Goal: Task Accomplishment & Management: Manage account settings

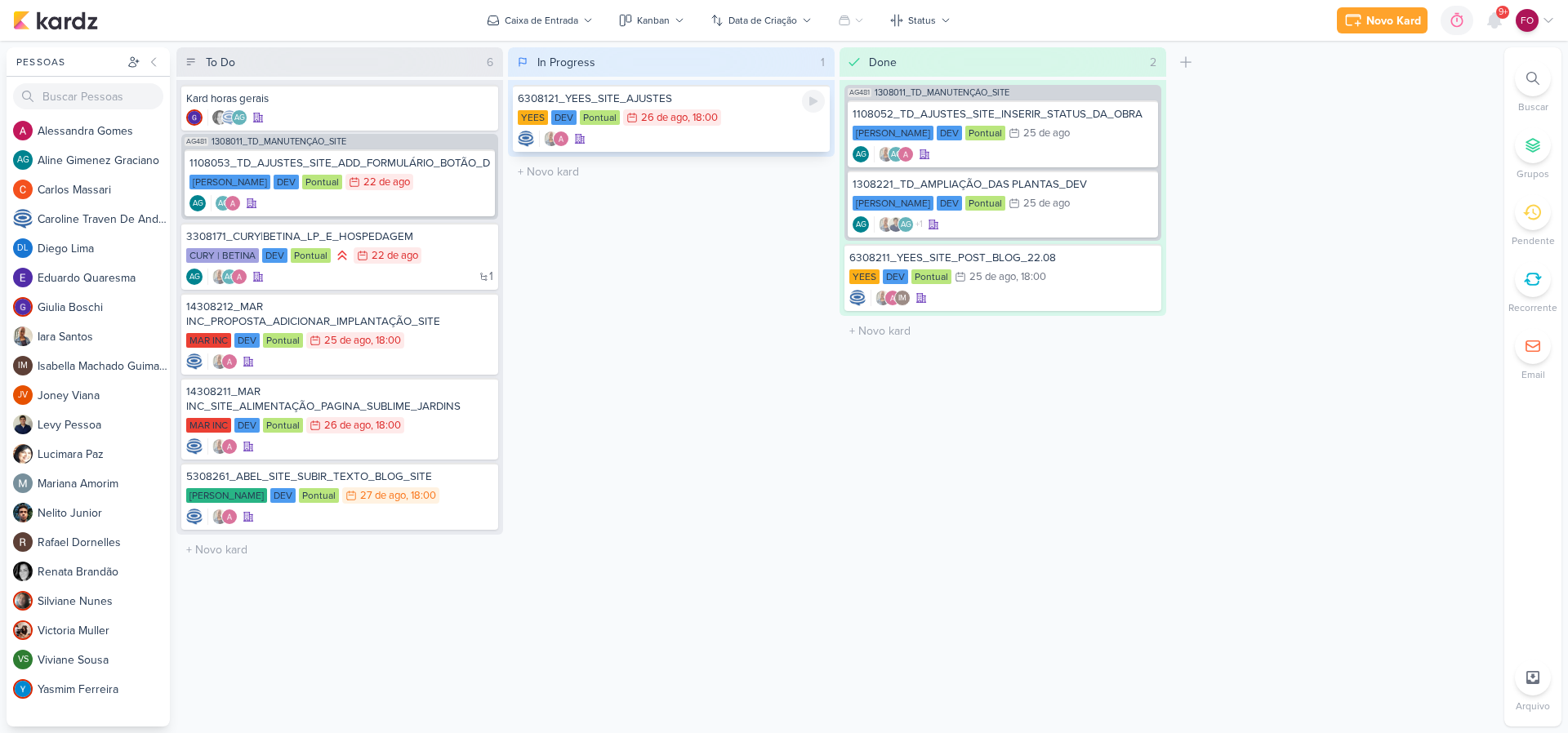
click at [715, 104] on div "6308121_YEES_SITE_AJUSTES" at bounding box center [671, 98] width 307 height 15
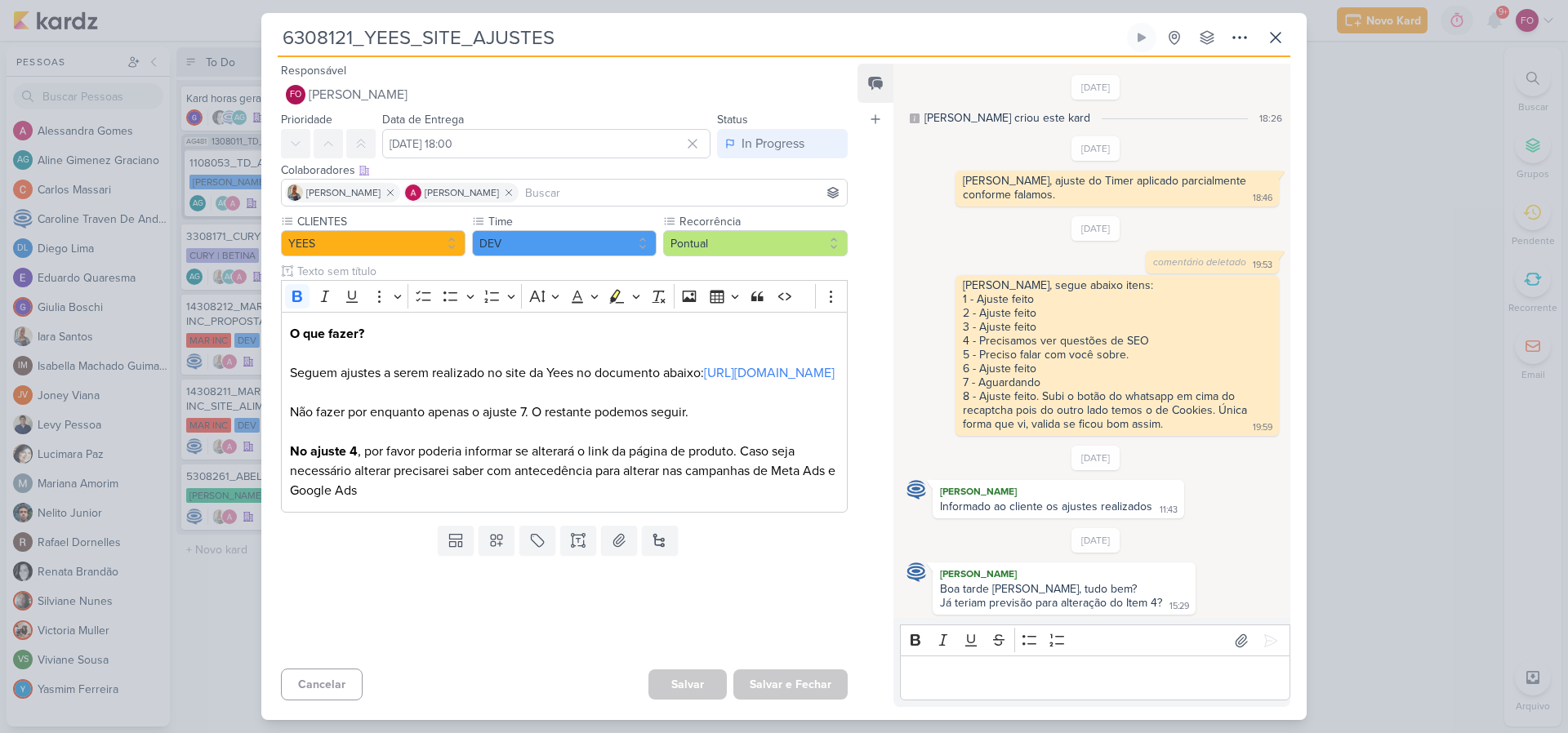
scroll to position [3, 0]
click at [704, 381] on link "https://docs.google.com/document/d/1XrP7bYplFZjU1iV1LQPfAucVqSeozMyZX1UkMlJJBfM…" at bounding box center [769, 372] width 131 height 17
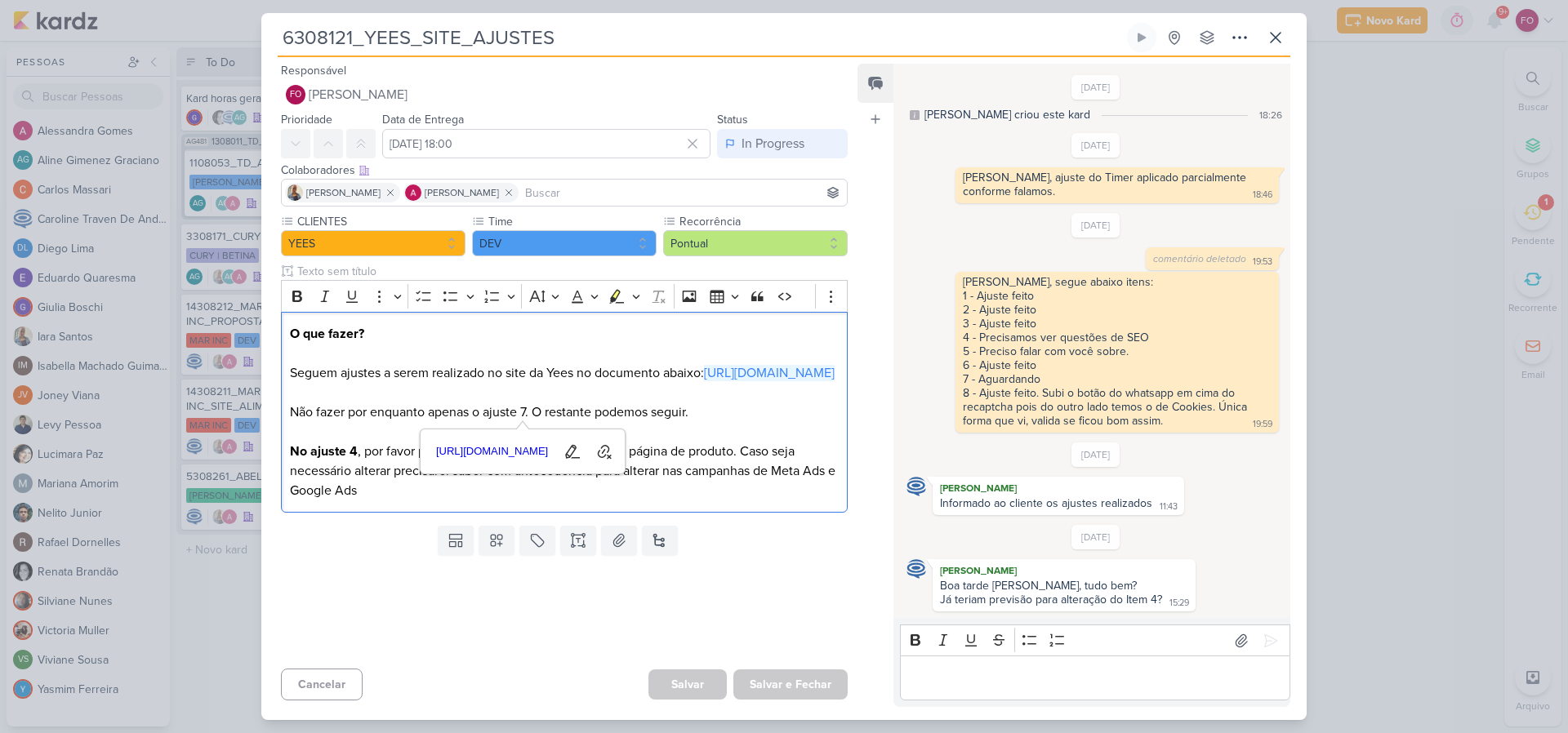
click at [1348, 252] on div "6308121_YEES_SITE_AJUSTES Criado por Caroline" at bounding box center [784, 366] width 1568 height 733
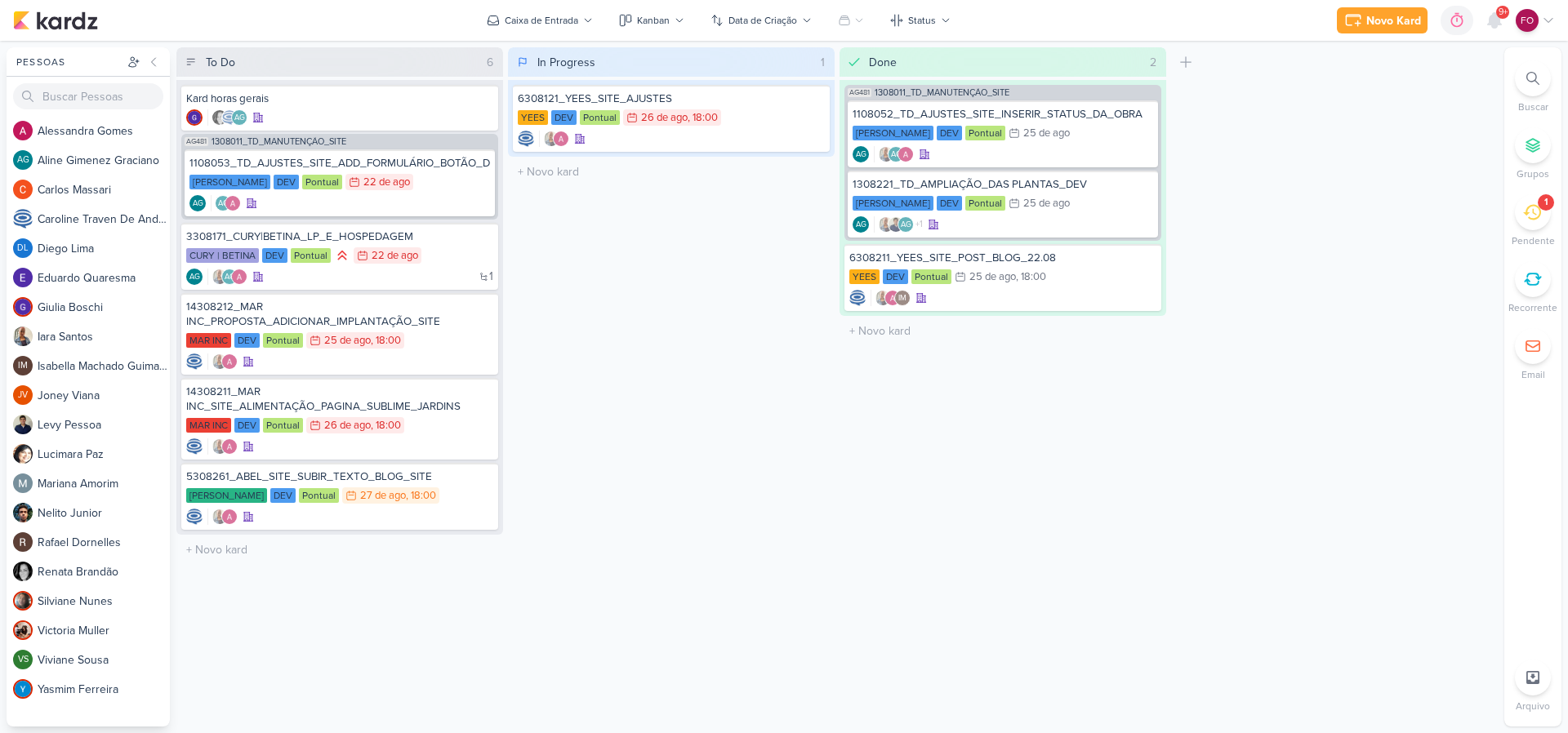
click at [1354, 266] on div "To Do 6 Mover Para Esquerda Mover Para Direita Deletar Kard horas gerais" at bounding box center [837, 387] width 1321 height 679
click at [1530, 213] on icon at bounding box center [1532, 212] width 18 height 18
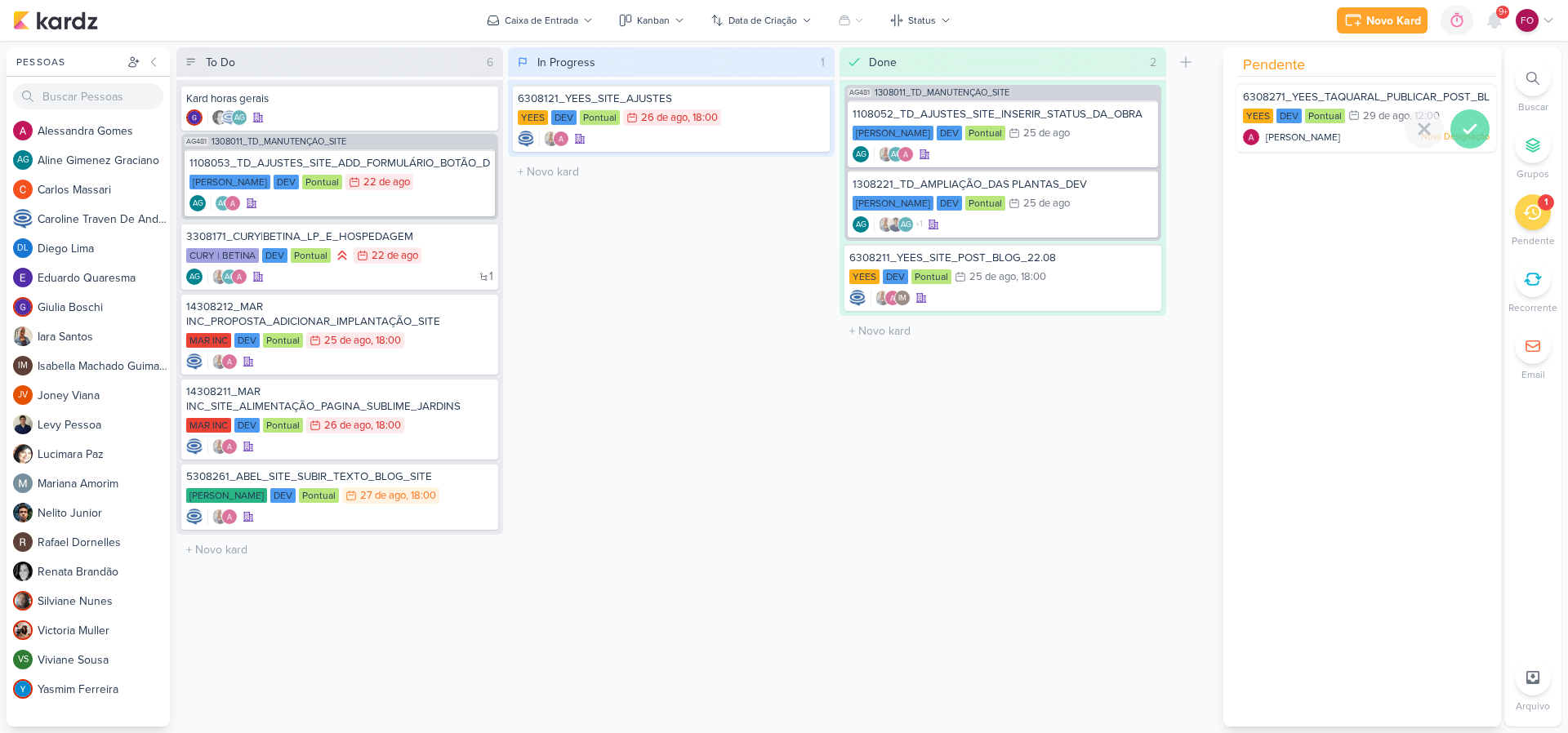
click at [1470, 123] on icon at bounding box center [1470, 129] width 20 height 19
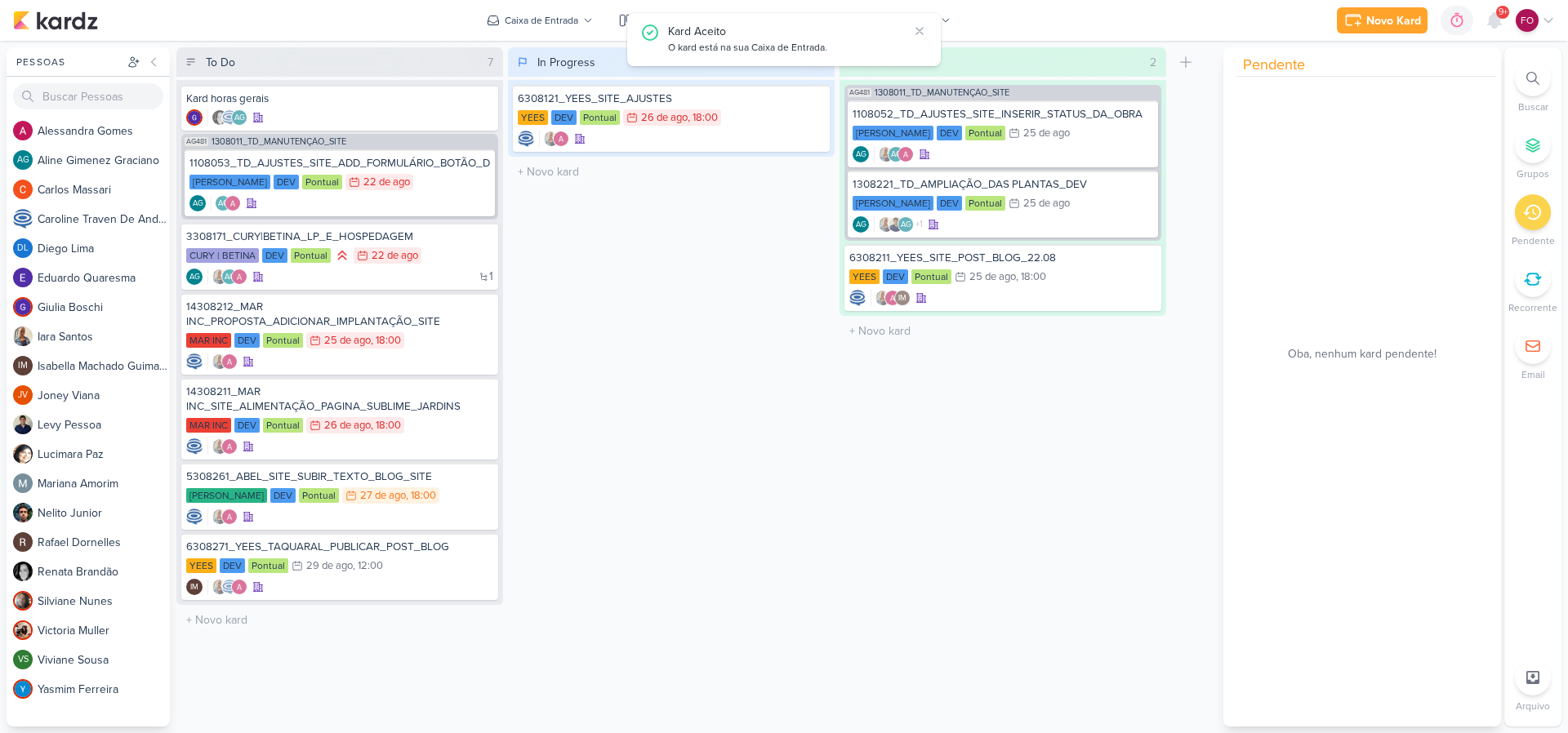
click at [1039, 392] on div "Done 2 Mover Para Esquerda Mover Para Direita Deletar AG481 1308011_TD_MANUTENÇ…" at bounding box center [1002, 387] width 327 height 679
click at [695, 382] on div "In Progress 1 Mover Para Esquerda Mover Para Direita [GEOGRAPHIC_DATA] 6308121_…" at bounding box center [671, 387] width 327 height 679
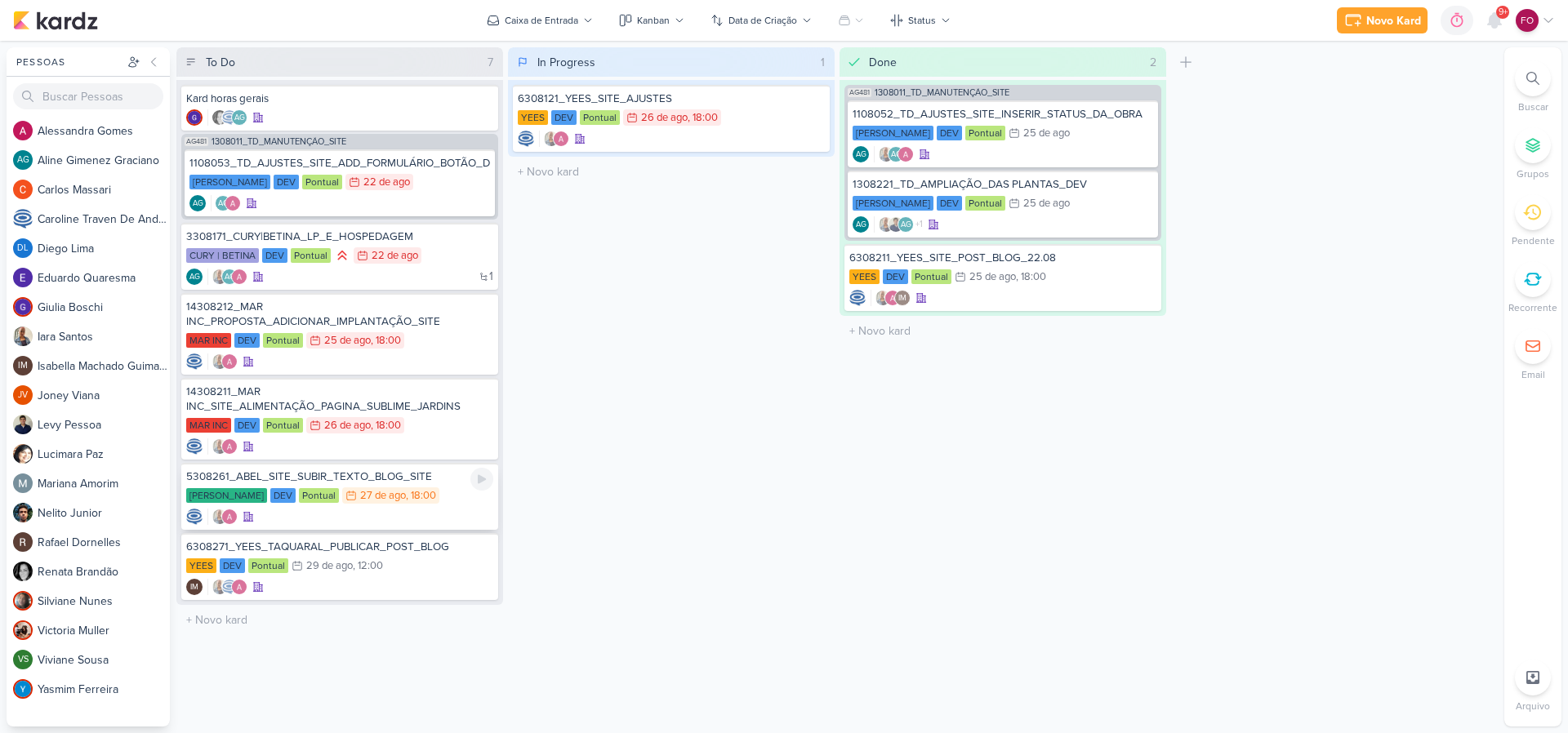
click at [418, 490] on div "[PERSON_NAME] DEV Pontual 27/8 [DATE] 18:00" at bounding box center [339, 496] width 307 height 18
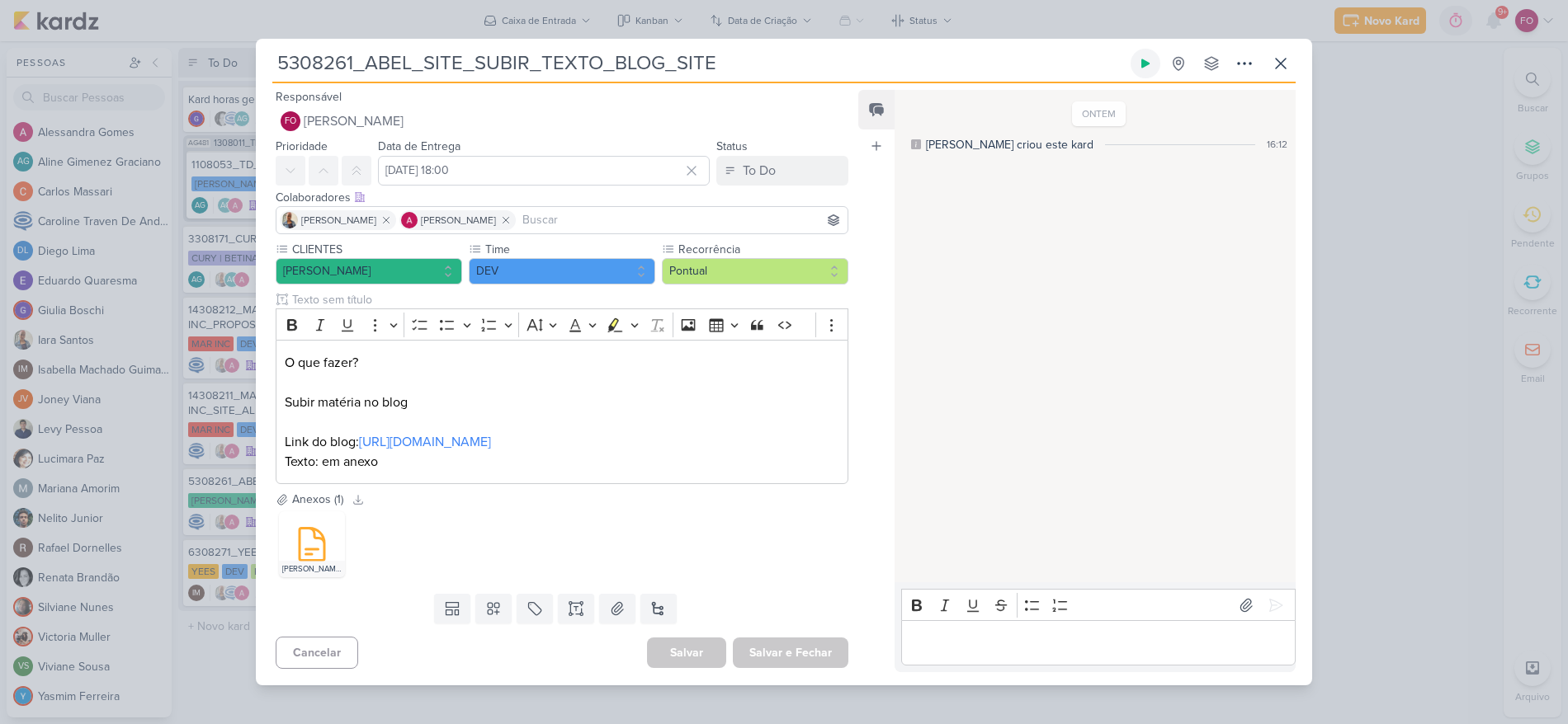
click at [1149, 63] on icon at bounding box center [1145, 62] width 8 height 9
click at [313, 521] on icon at bounding box center [315, 523] width 12 height 12
click at [989, 627] on div "Editor editing area: main" at bounding box center [1099, 643] width 394 height 45
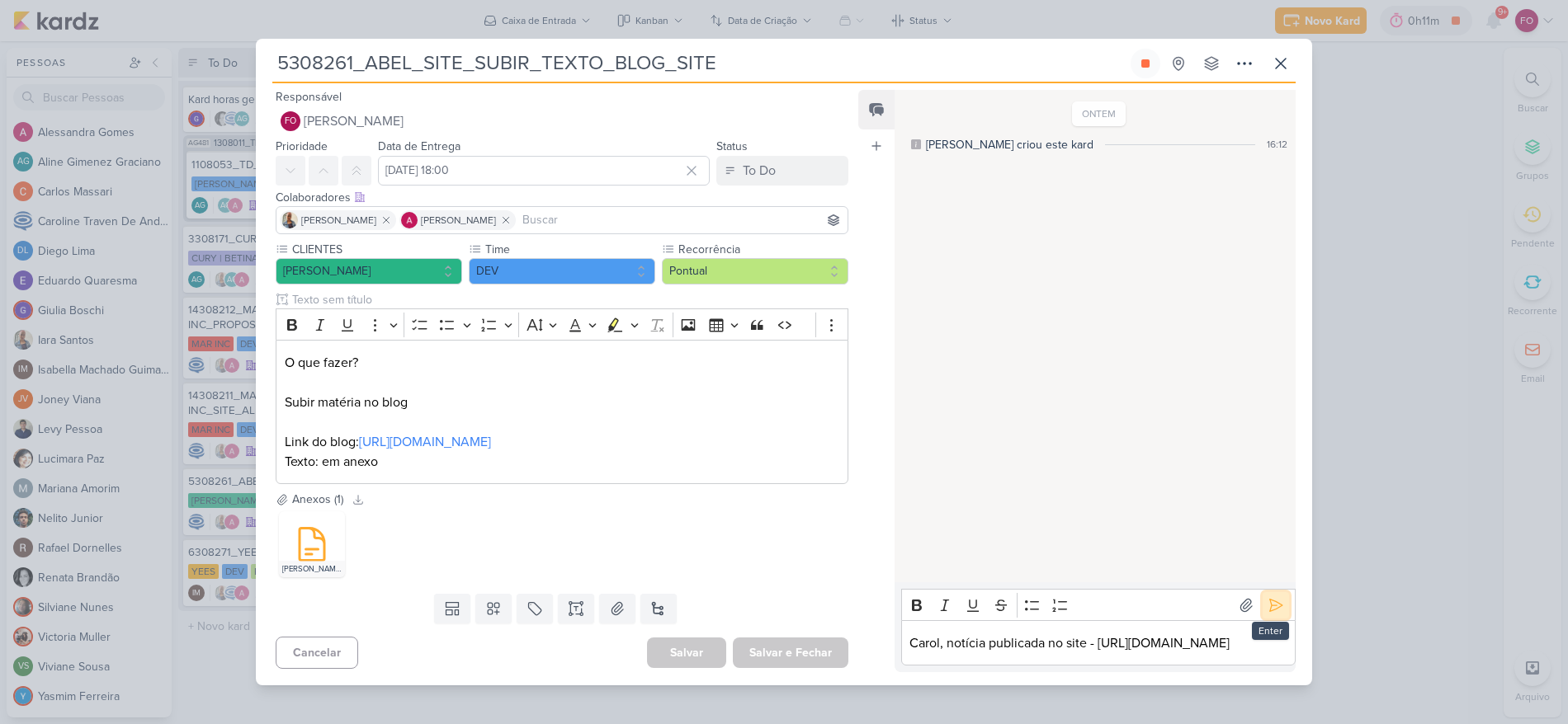
click at [1272, 597] on icon at bounding box center [1276, 605] width 17 height 17
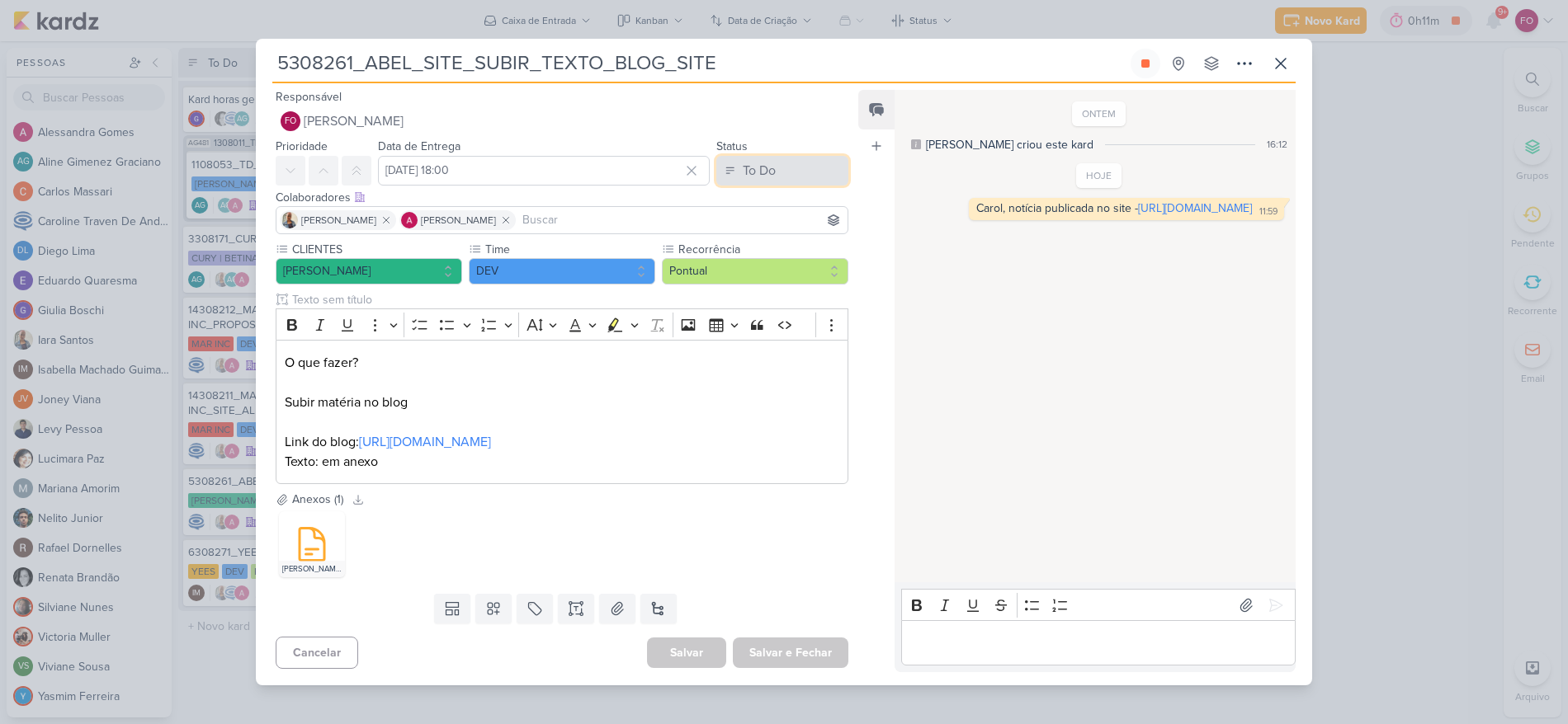
click at [777, 171] on button "To Do" at bounding box center [783, 170] width 132 height 30
click at [745, 262] on div "Done" at bounding box center [748, 263] width 28 height 18
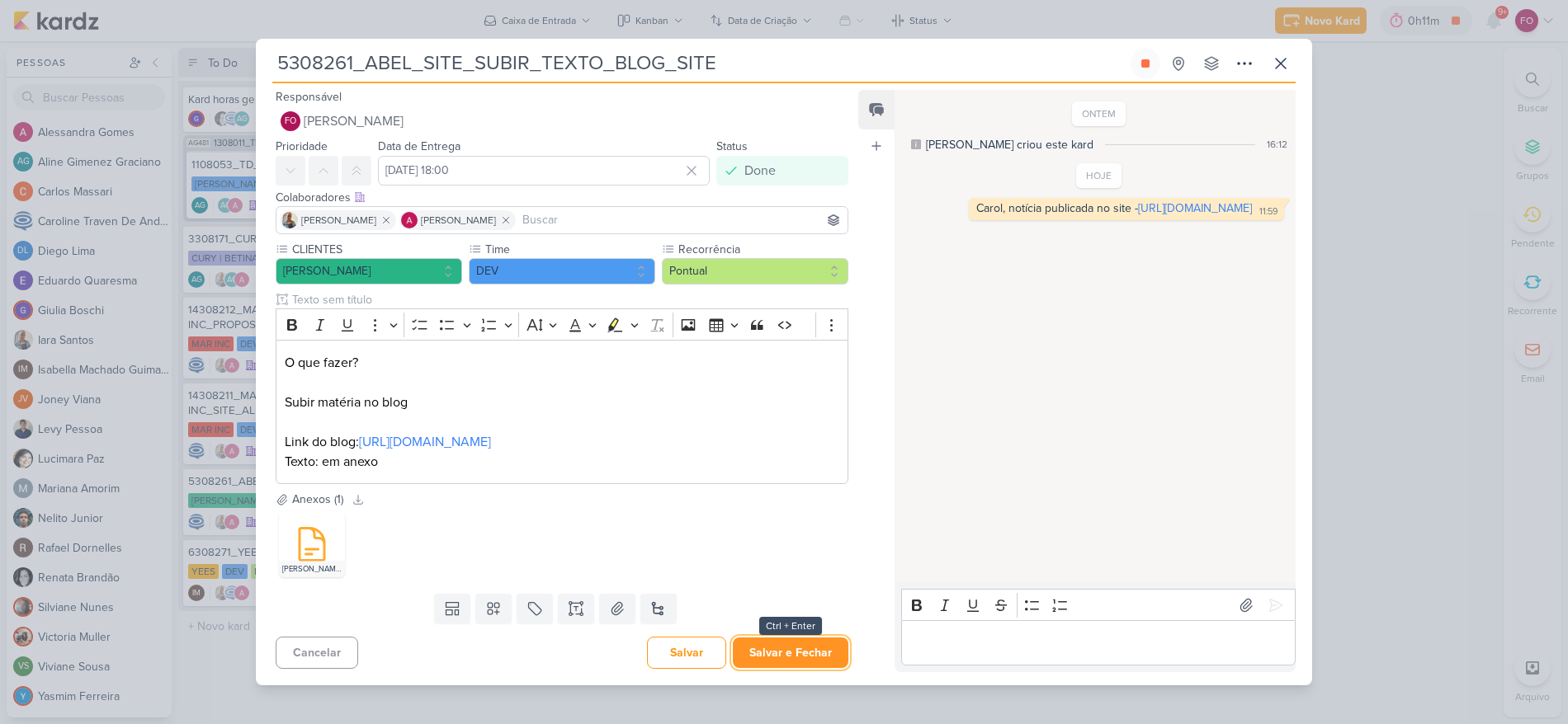
click at [789, 648] on button "Salvar e Fechar" at bounding box center [790, 652] width 115 height 31
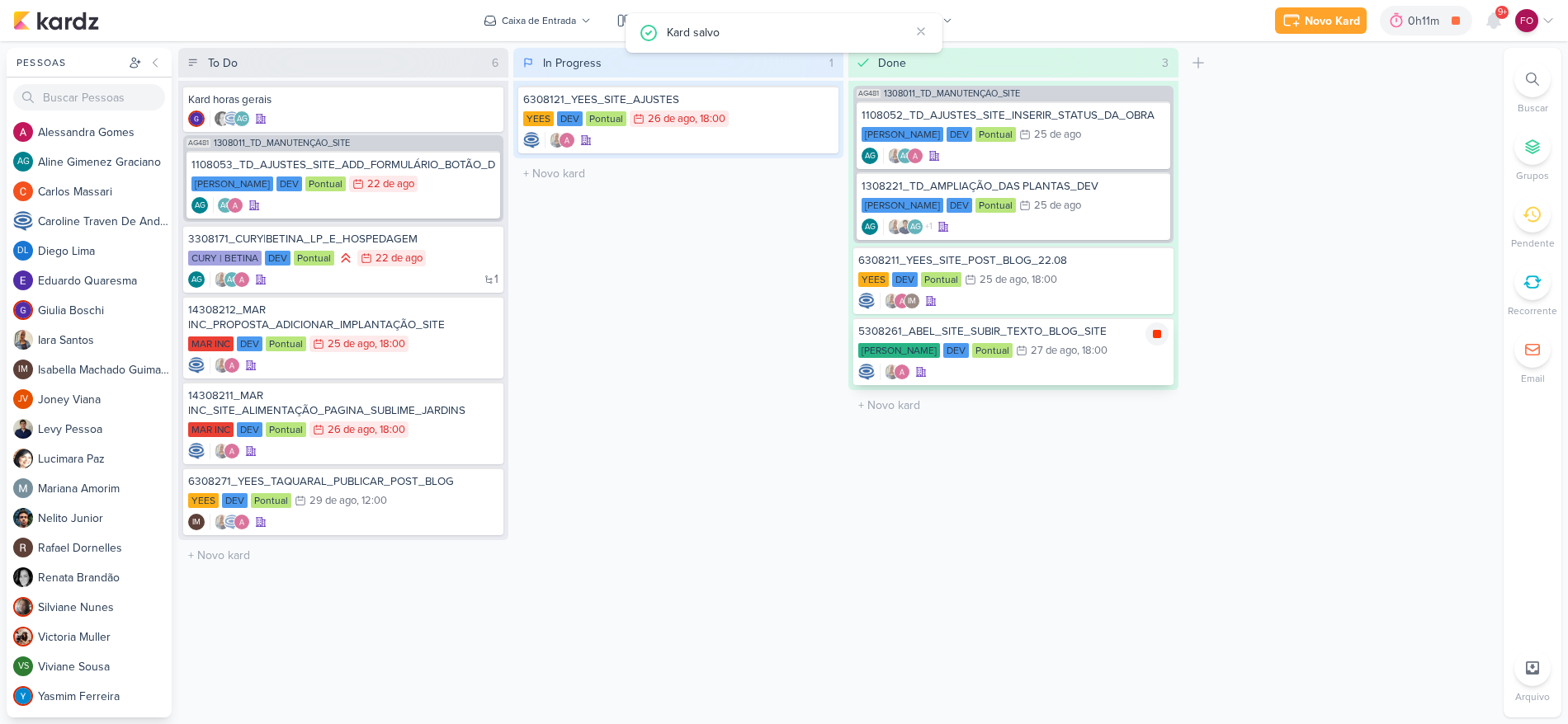
click at [1161, 334] on icon at bounding box center [1157, 334] width 13 height 13
click at [416, 501] on div "YEES DEV Pontual 29/8 [DATE] 12:00" at bounding box center [343, 501] width 310 height 18
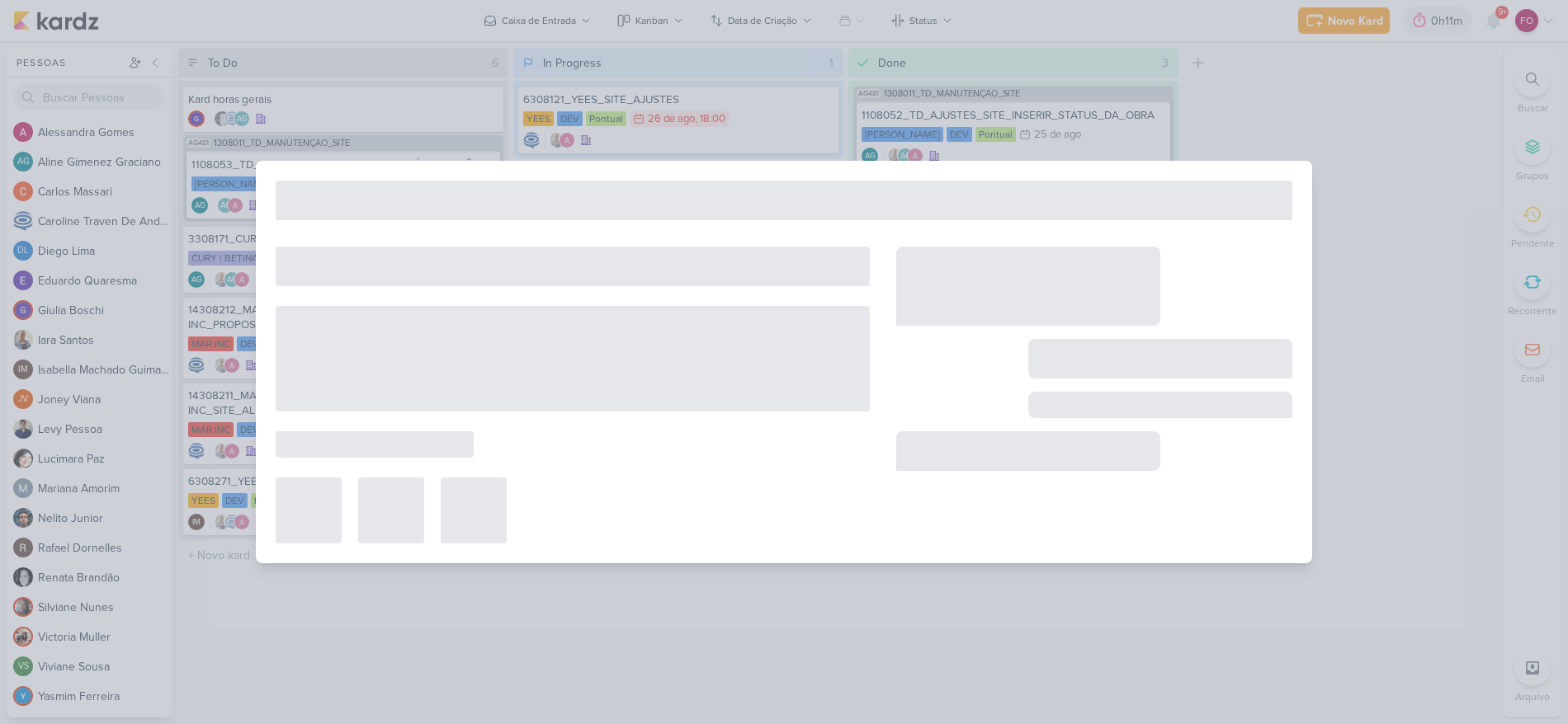
type input "6308271_YEES_TAQUARAL_PUBLICAR_POST_BLOG"
type input "[DATE] 12:00"
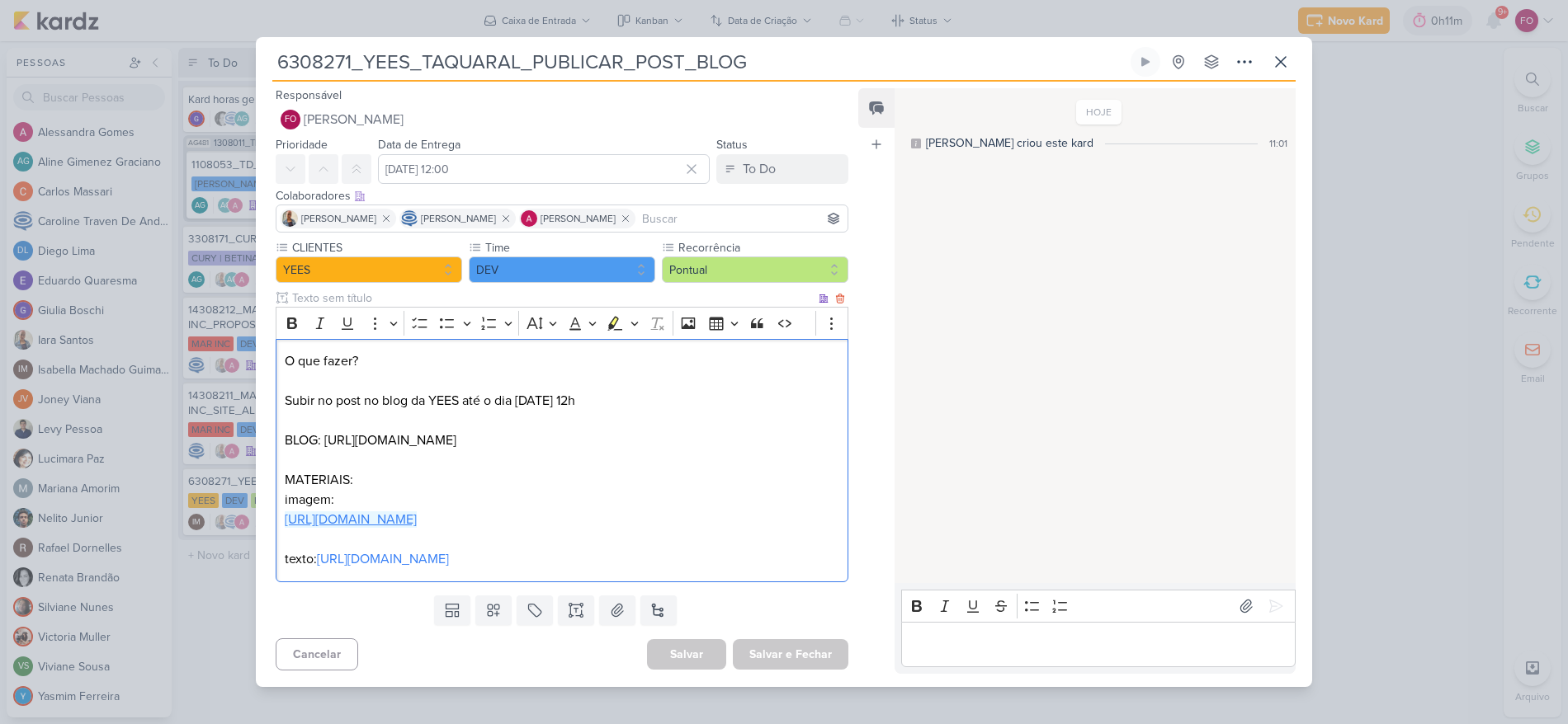
click at [417, 511] on link "[URL][DOMAIN_NAME]" at bounding box center [351, 519] width 132 height 17
click at [1149, 47] on button at bounding box center [1145, 62] width 30 height 30
click at [449, 552] on link "[URL][DOMAIN_NAME]" at bounding box center [383, 559] width 132 height 17
click at [505, 668] on div "Cancelar [GEOGRAPHIC_DATA] Salvar e Fechar Ctrl + Enter" at bounding box center [556, 653] width 599 height 42
click at [1092, 299] on div "HOJE [PERSON_NAME] criou este kard 11:01" at bounding box center [1094, 336] width 399 height 494
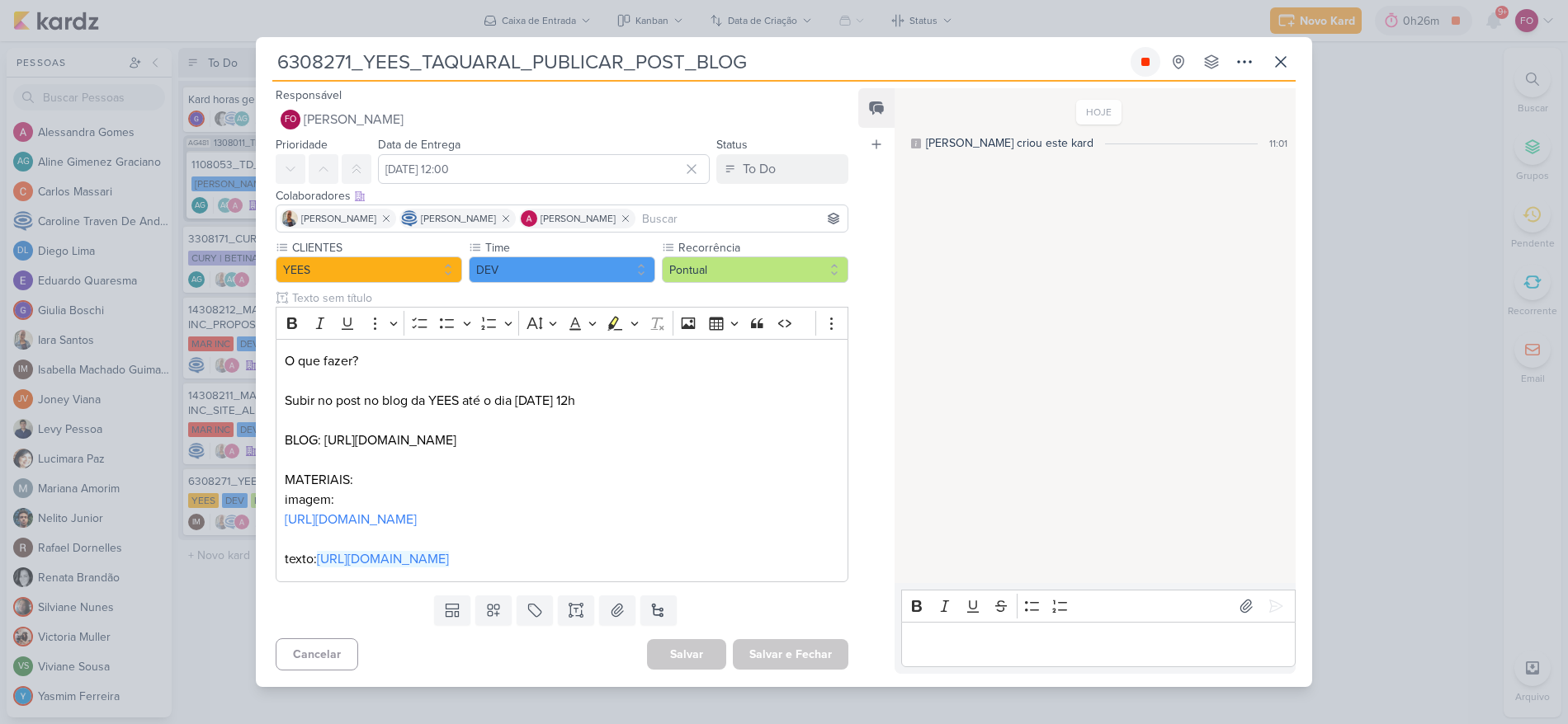
click at [1146, 58] on icon at bounding box center [1145, 62] width 8 height 8
click at [1004, 650] on p "Editor editing area: main" at bounding box center [1098, 644] width 377 height 20
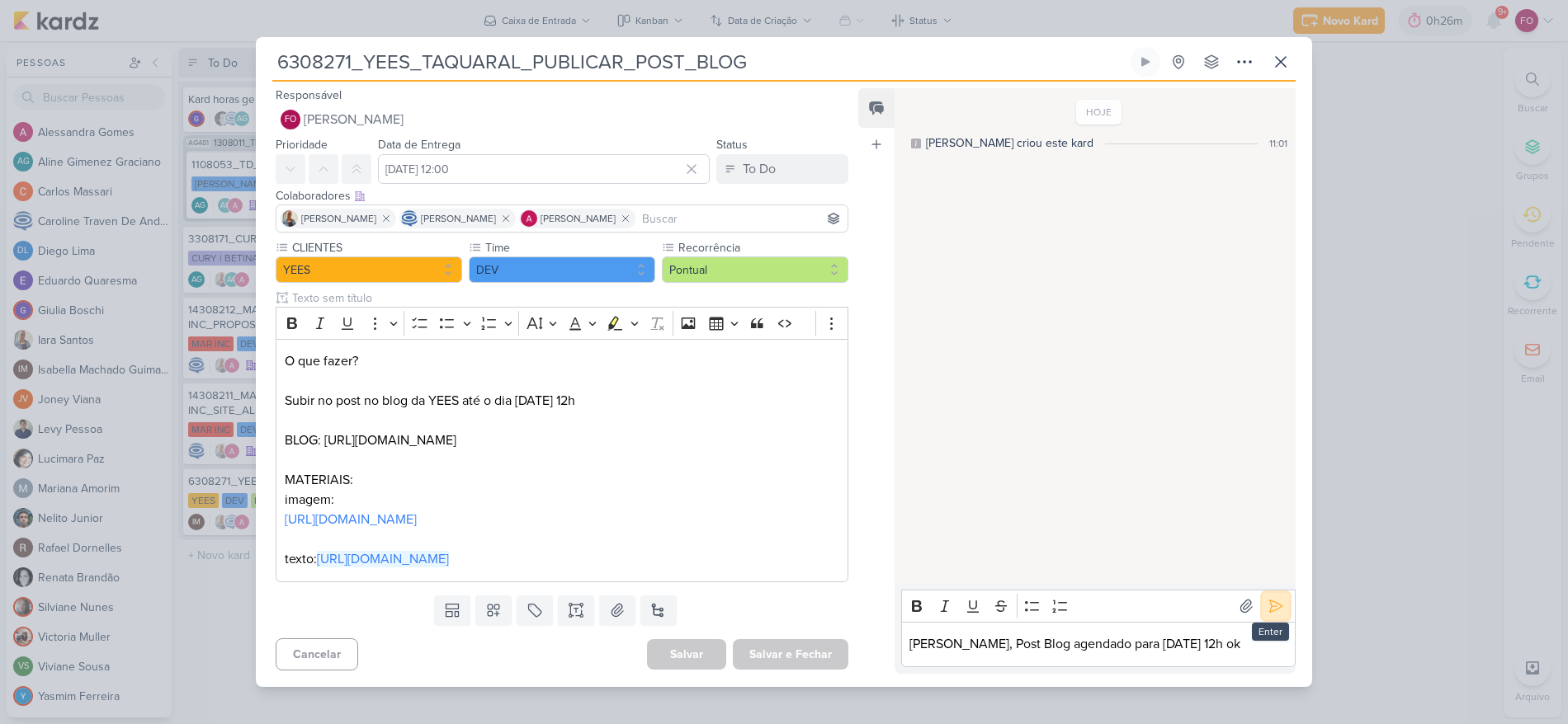
click at [1275, 615] on icon at bounding box center [1276, 606] width 17 height 17
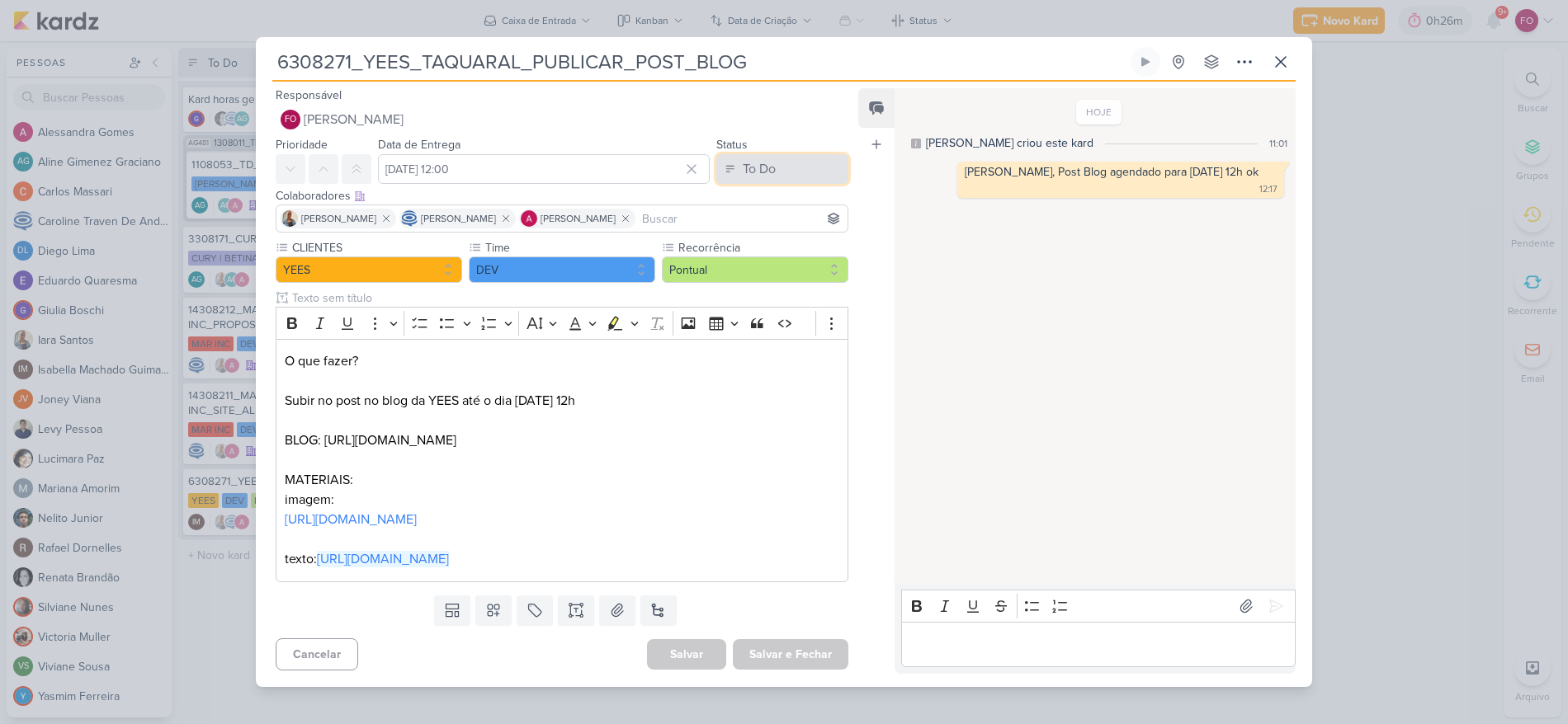
click at [769, 165] on div "To Do" at bounding box center [760, 169] width 34 height 20
click at [743, 247] on button "Done" at bounding box center [774, 261] width 147 height 28
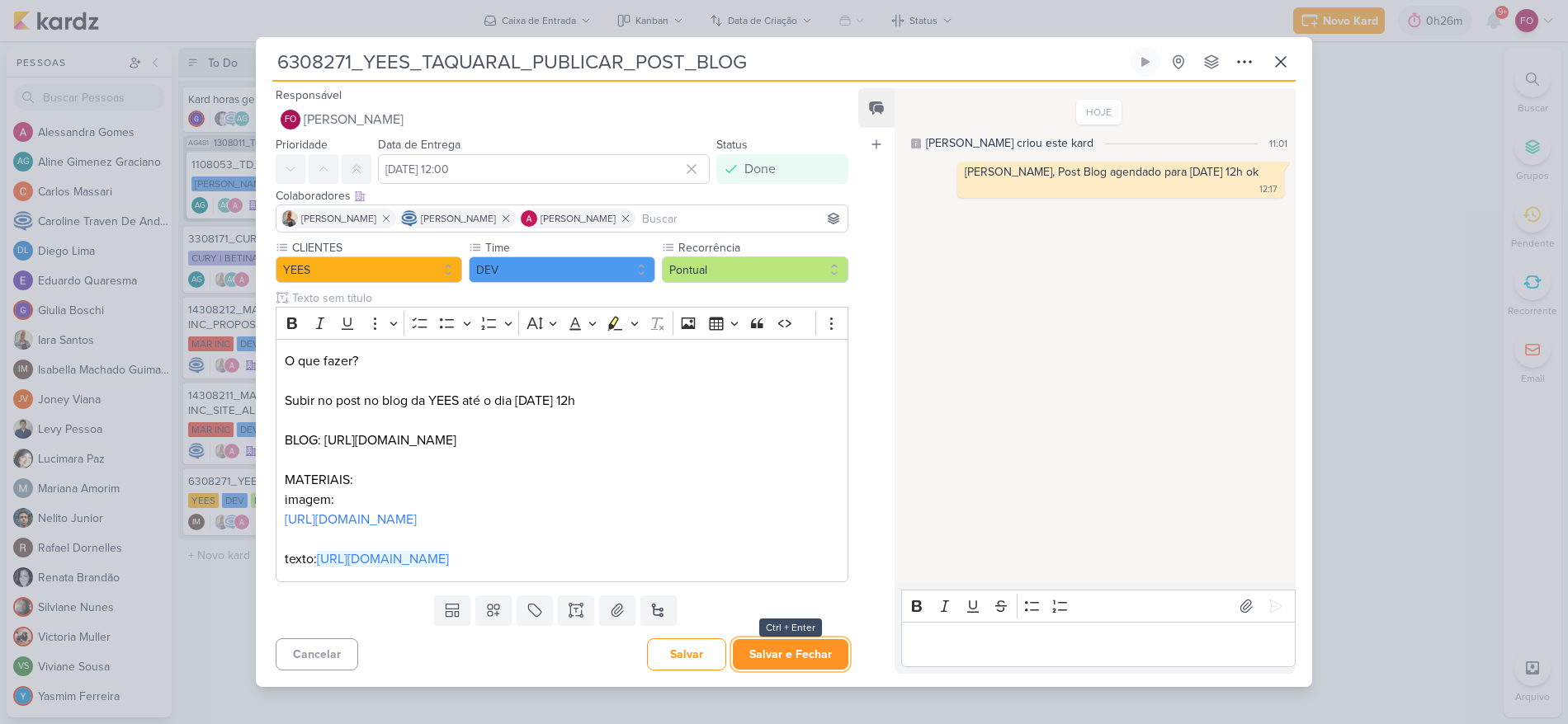
click at [798, 667] on button "Salvar e Fechar" at bounding box center [790, 654] width 115 height 31
